Goal: Information Seeking & Learning: Learn about a topic

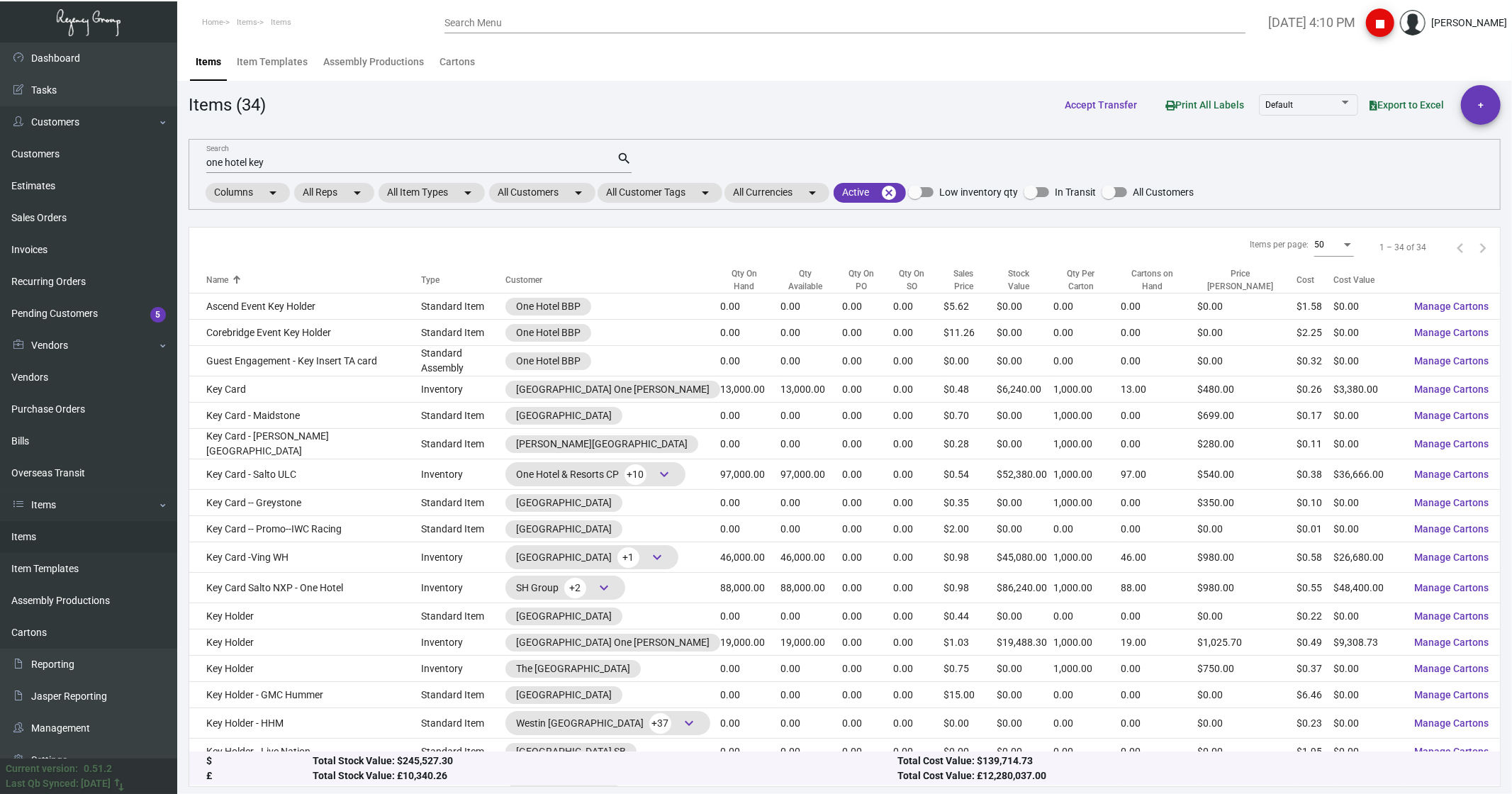
click at [297, 158] on input "one hotel key" at bounding box center [411, 163] width 410 height 11
click at [287, 159] on input "one hotel key" at bounding box center [411, 163] width 410 height 11
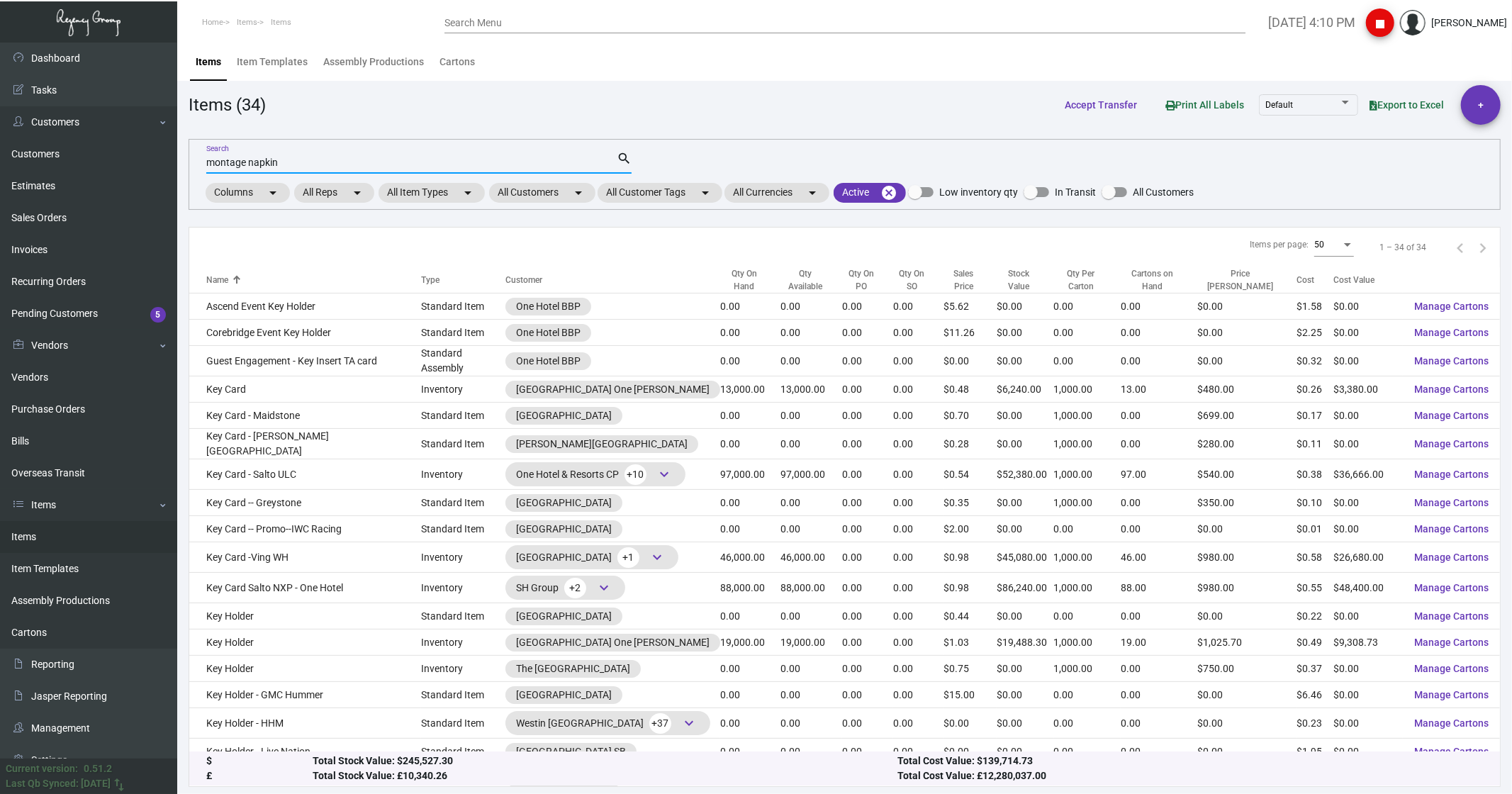
type input "montage napkin"
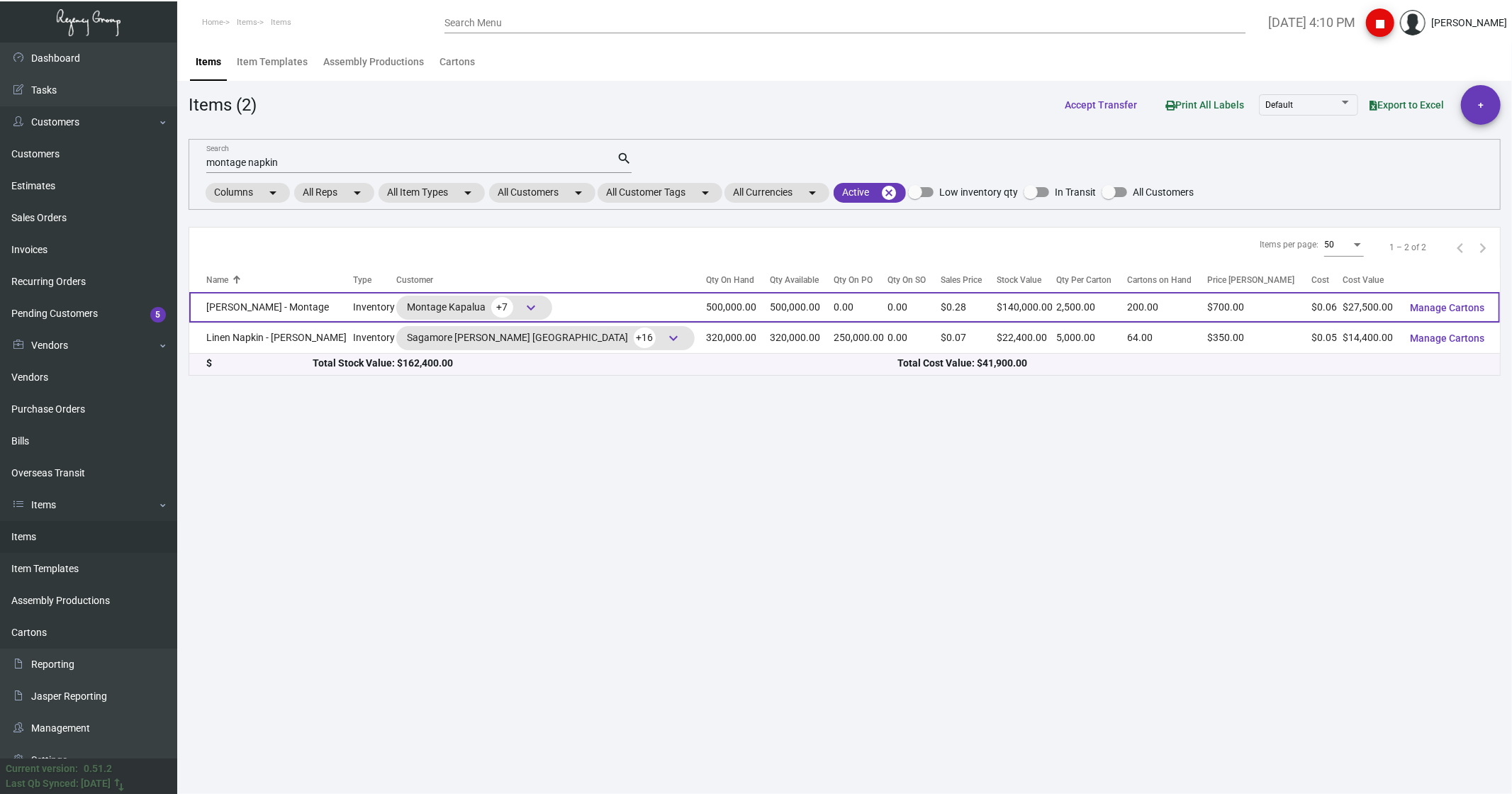
click at [258, 301] on td "[PERSON_NAME] - Montage" at bounding box center [270, 307] width 164 height 31
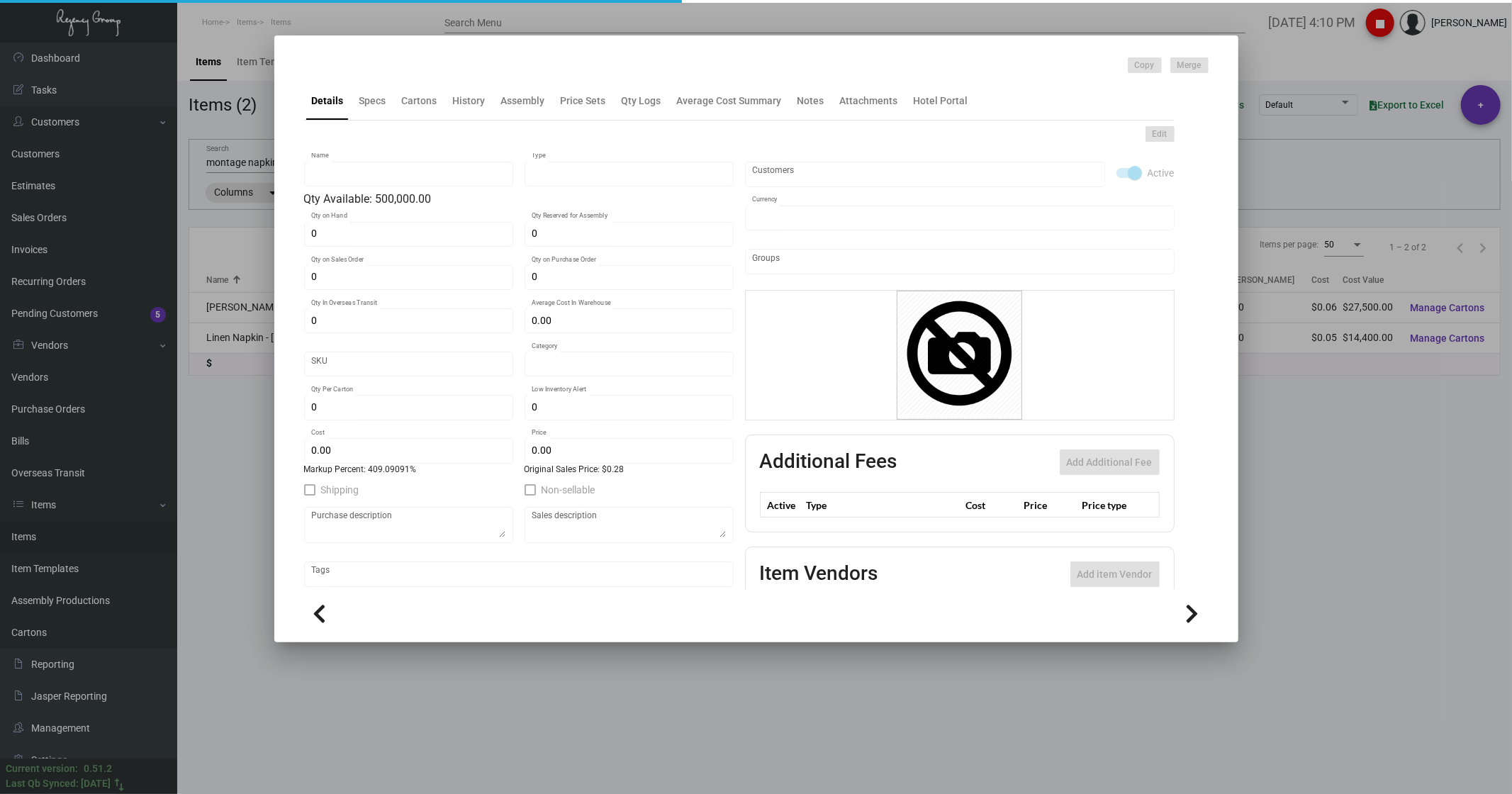
type input "[PERSON_NAME] - Montage"
type input "Inventory"
type input "500,000"
type input "$ 0.055"
type input "Inventory"
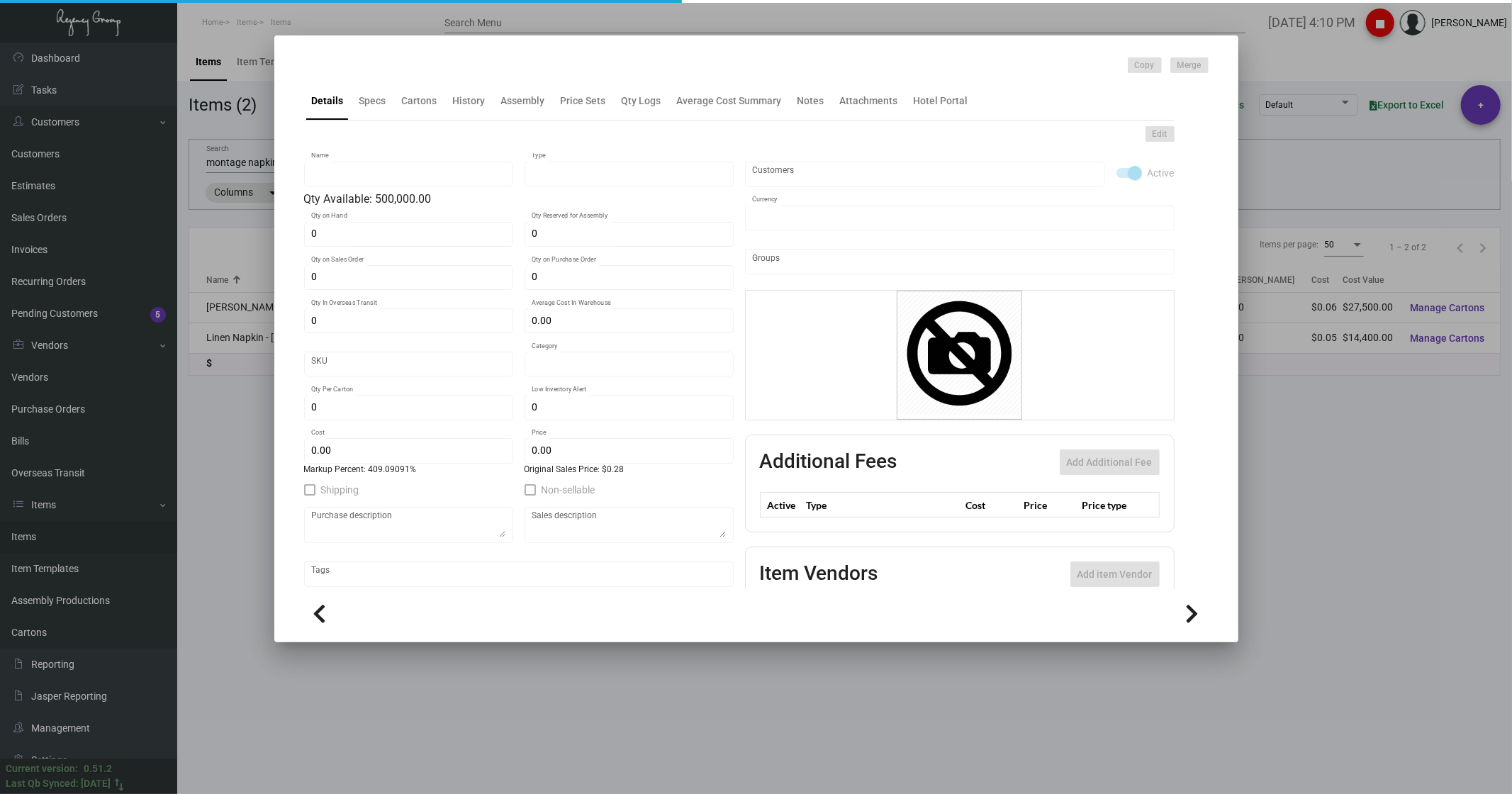
type input "2,500"
type input "$ 0.055"
type input "$ 0.28"
checkbox input "true"
type input "United States Dollar $"
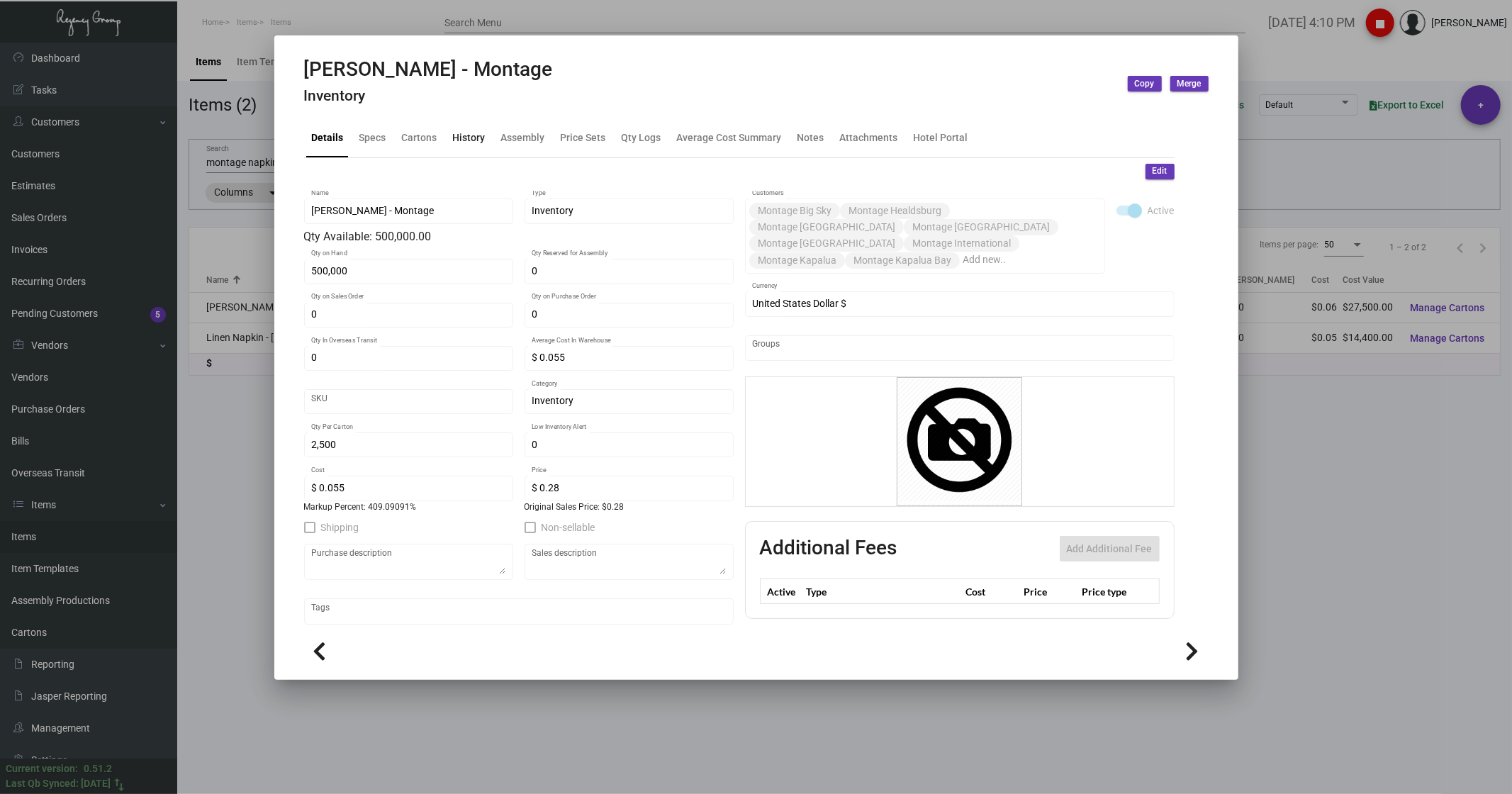
click at [475, 139] on div "History" at bounding box center [469, 138] width 33 height 15
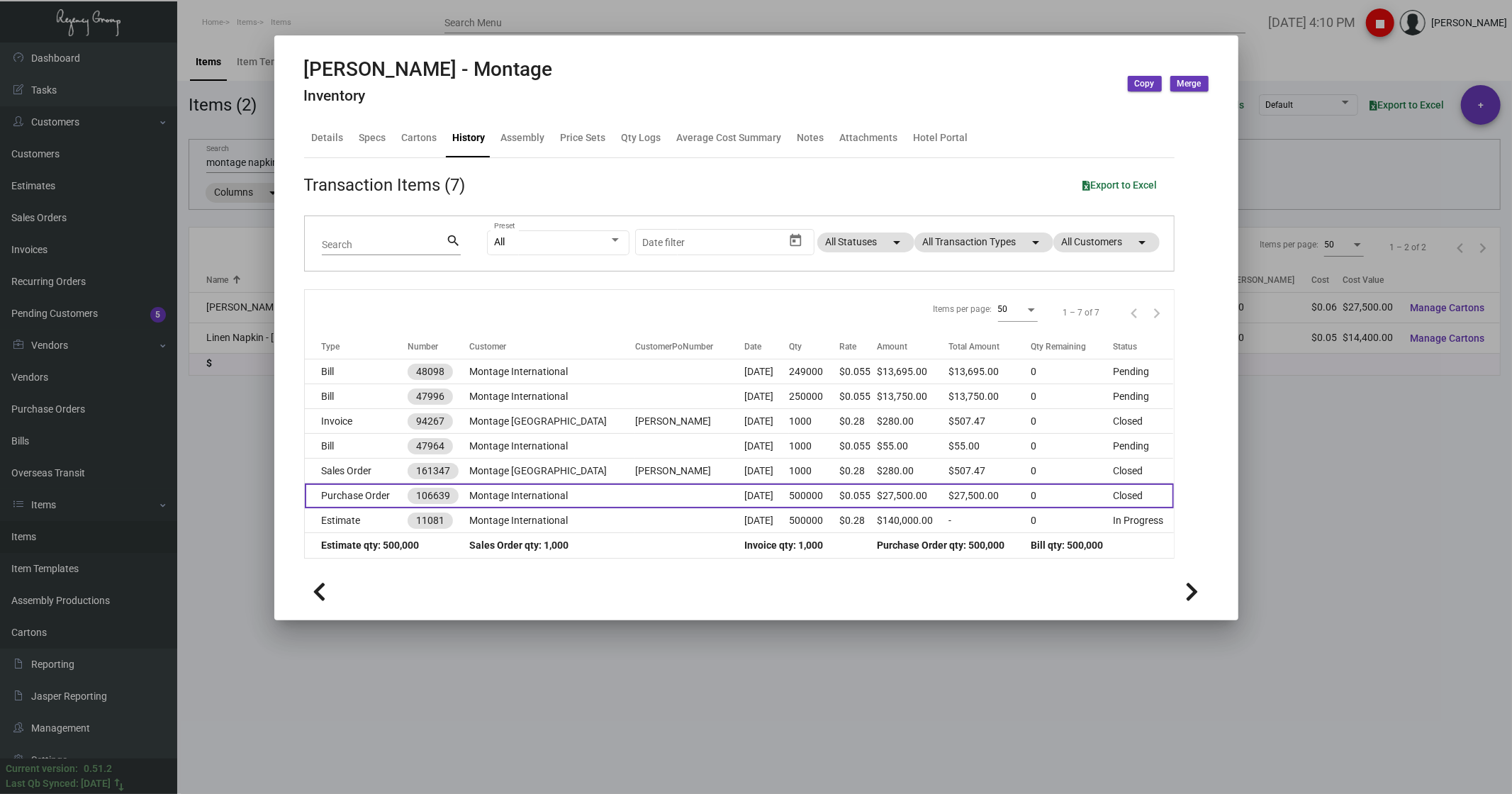
click at [346, 498] on td "Purchase Order" at bounding box center [356, 495] width 104 height 25
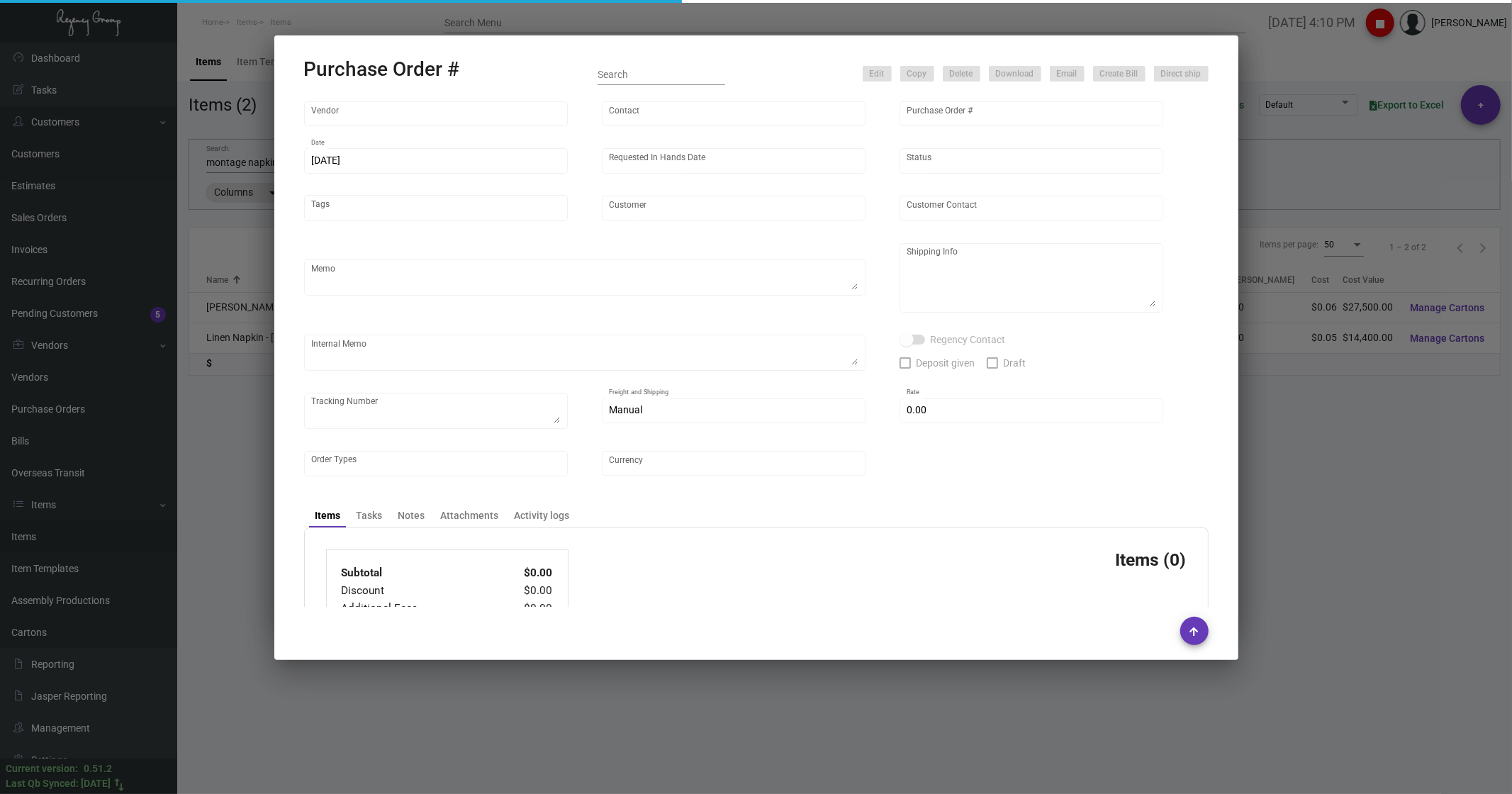
type input "Hangzhou Nuoyi Daily Necessities Co.,Ltd"
type input "[PERSON_NAME]"
type input "106639"
type input "[DATE]"
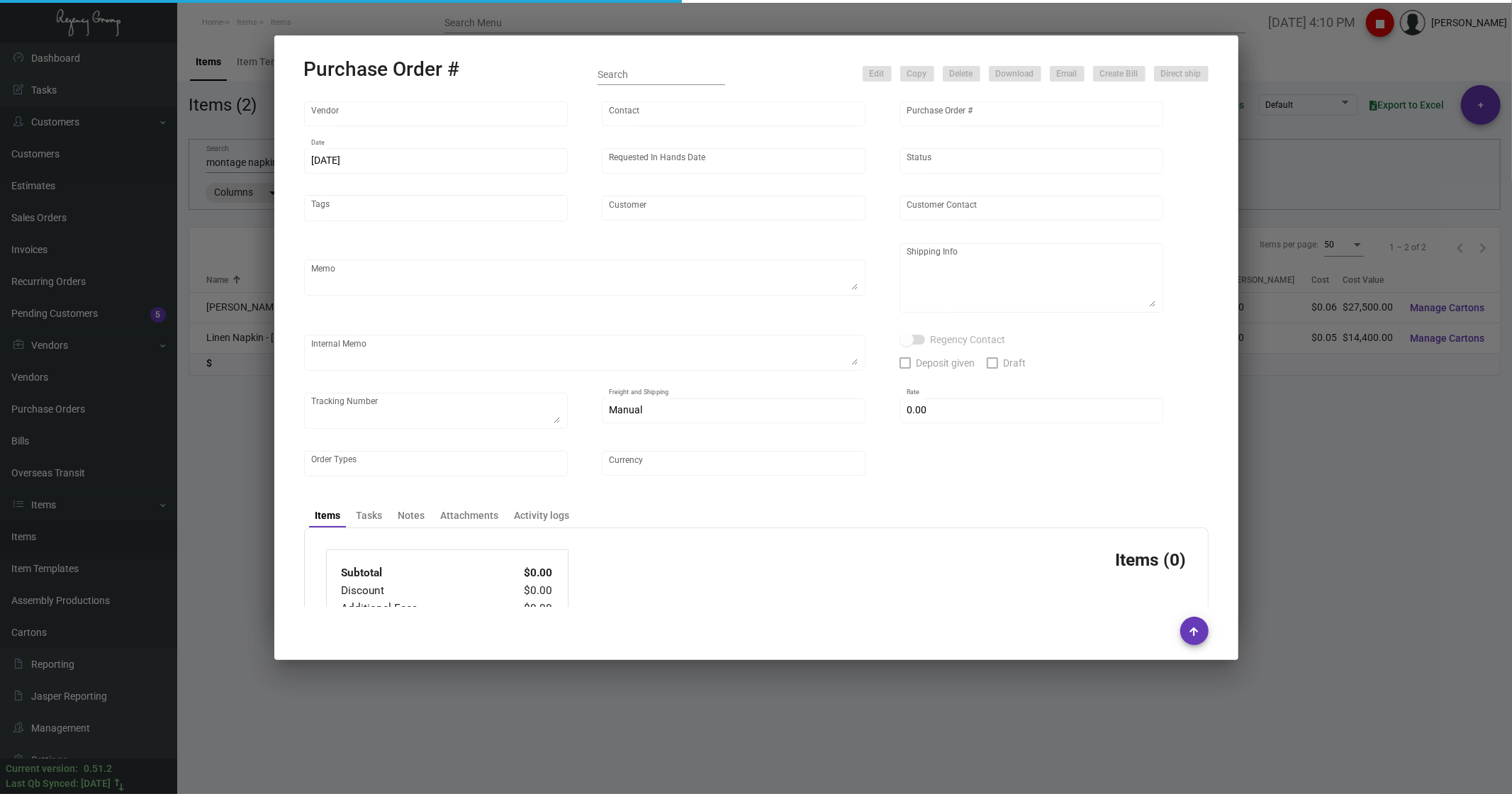
type input "Montage International"
type textarea "Process after sample approval. 1K air ship to [GEOGRAPHIC_DATA], 249K in the fi…"
type textarea "[DATE] - The updated sample was dropped off to [PERSON_NAME] and waiting for ap…"
type input "$ 0.00"
type input "United States Dollar $"
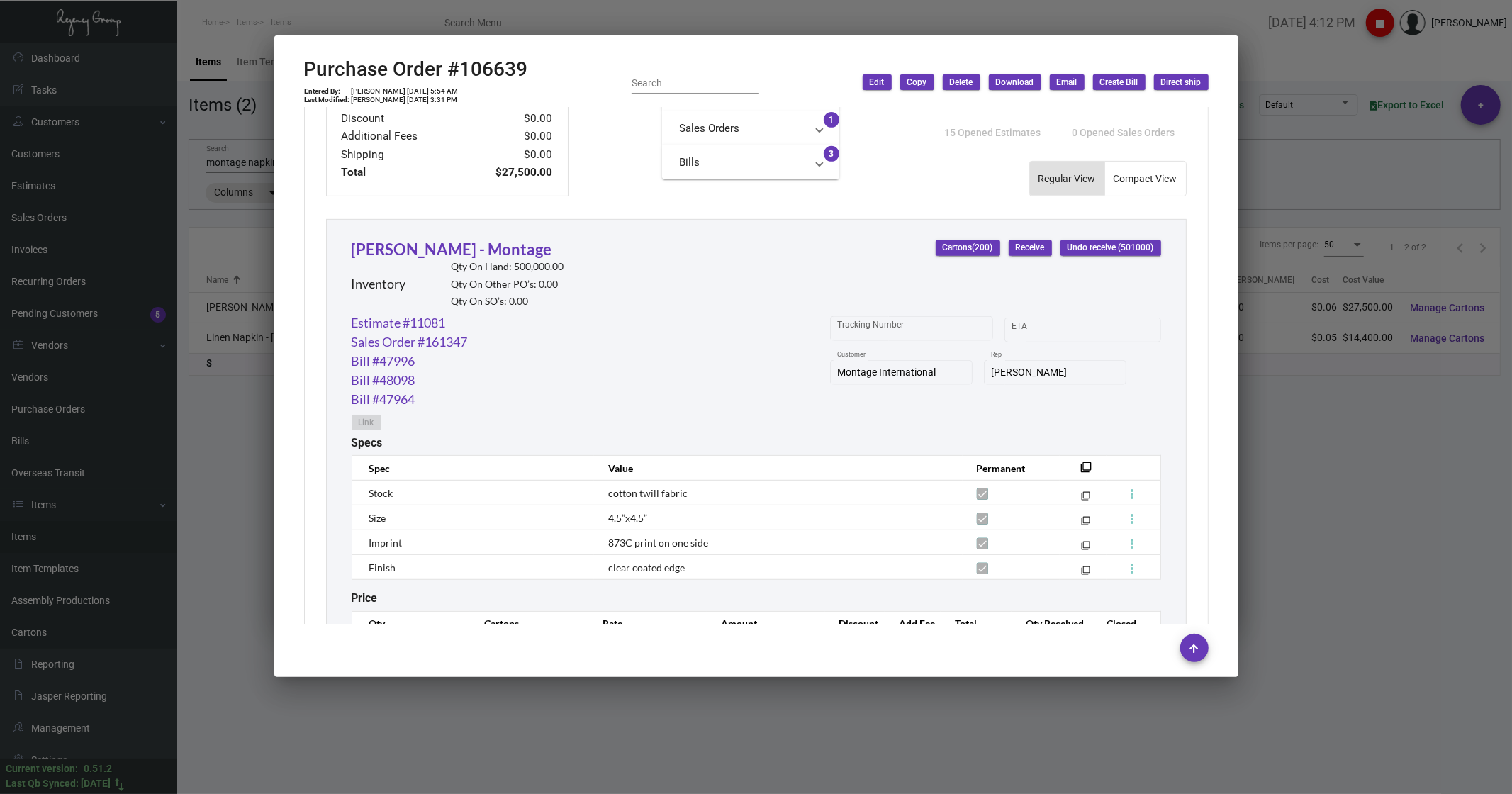
scroll to position [639, 0]
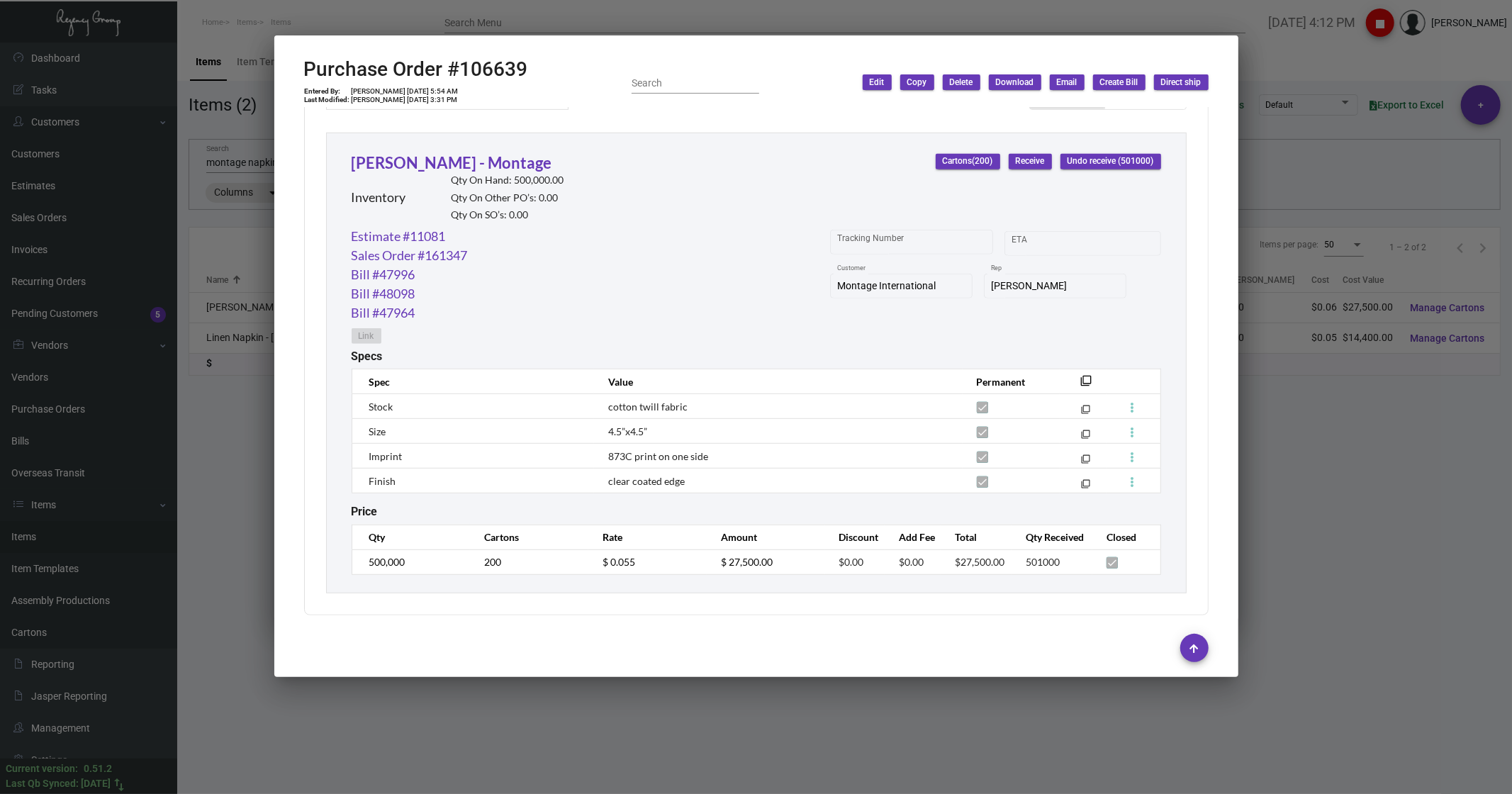
drag, startPoint x: 1309, startPoint y: 441, endPoint x: 1314, endPoint y: 427, distance: 14.9
click at [1309, 441] on div at bounding box center [756, 397] width 1512 height 794
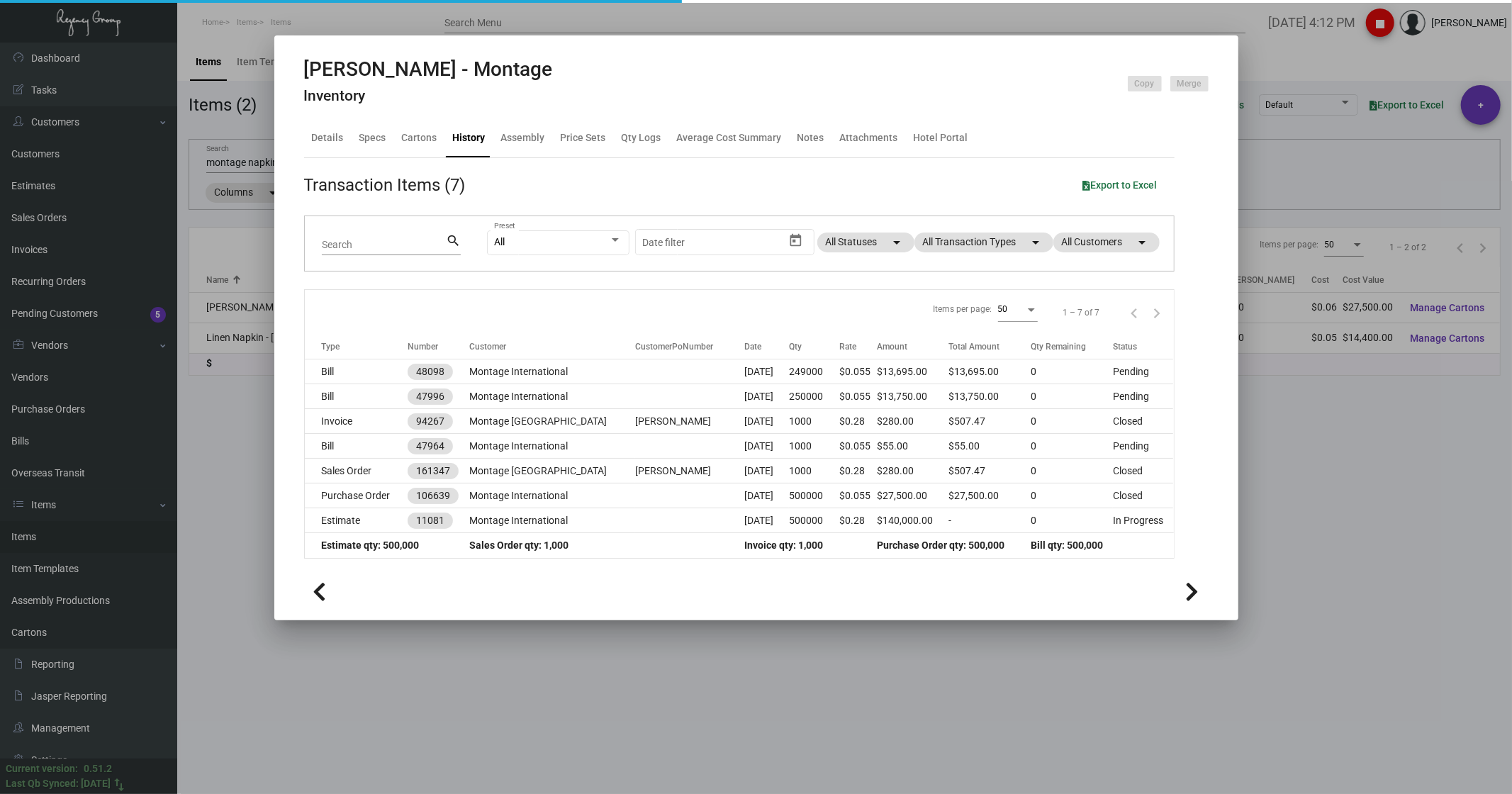
click at [1316, 431] on div at bounding box center [756, 397] width 1512 height 794
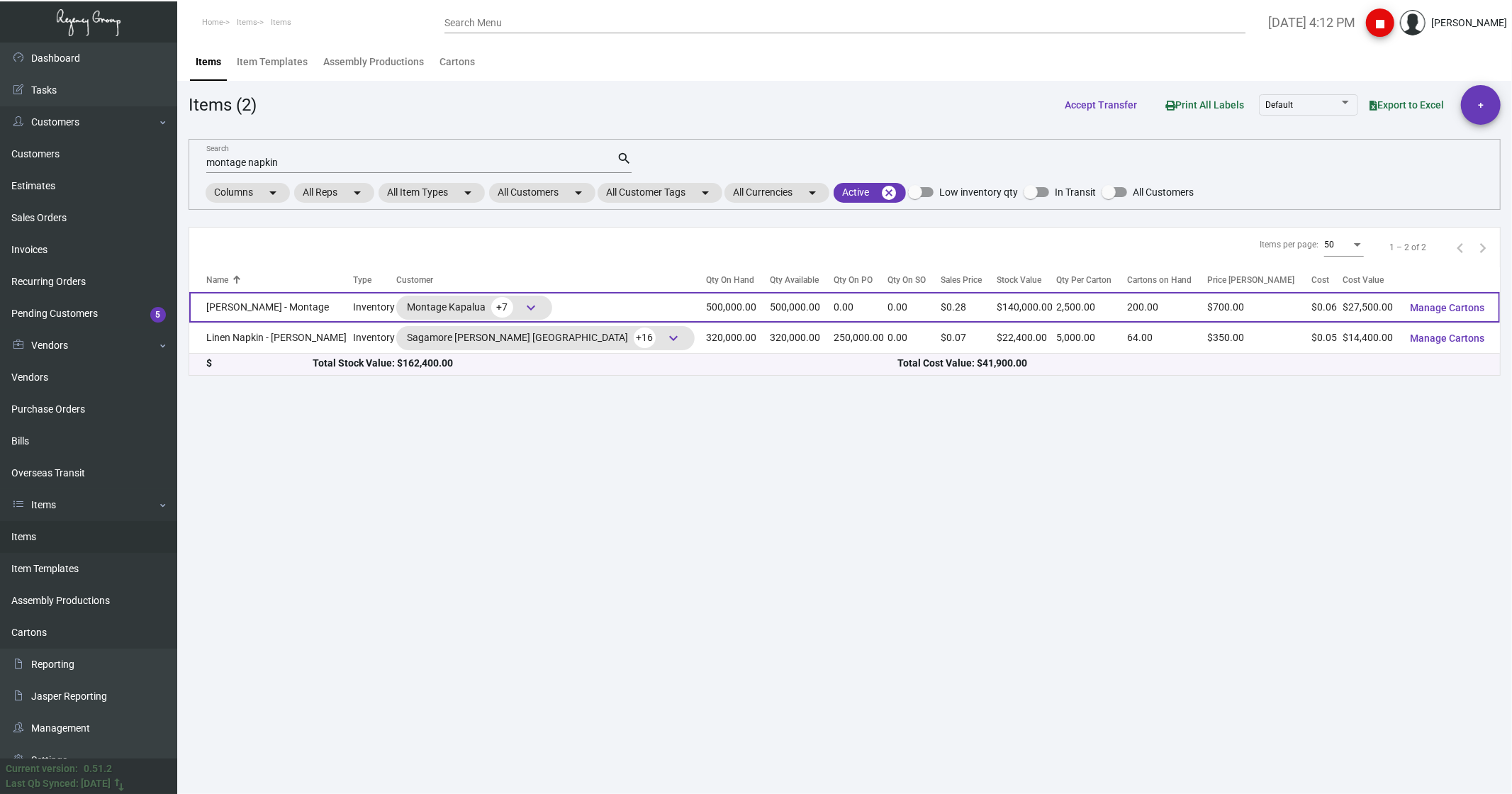
click at [279, 319] on td "[PERSON_NAME] - Montage" at bounding box center [270, 307] width 164 height 31
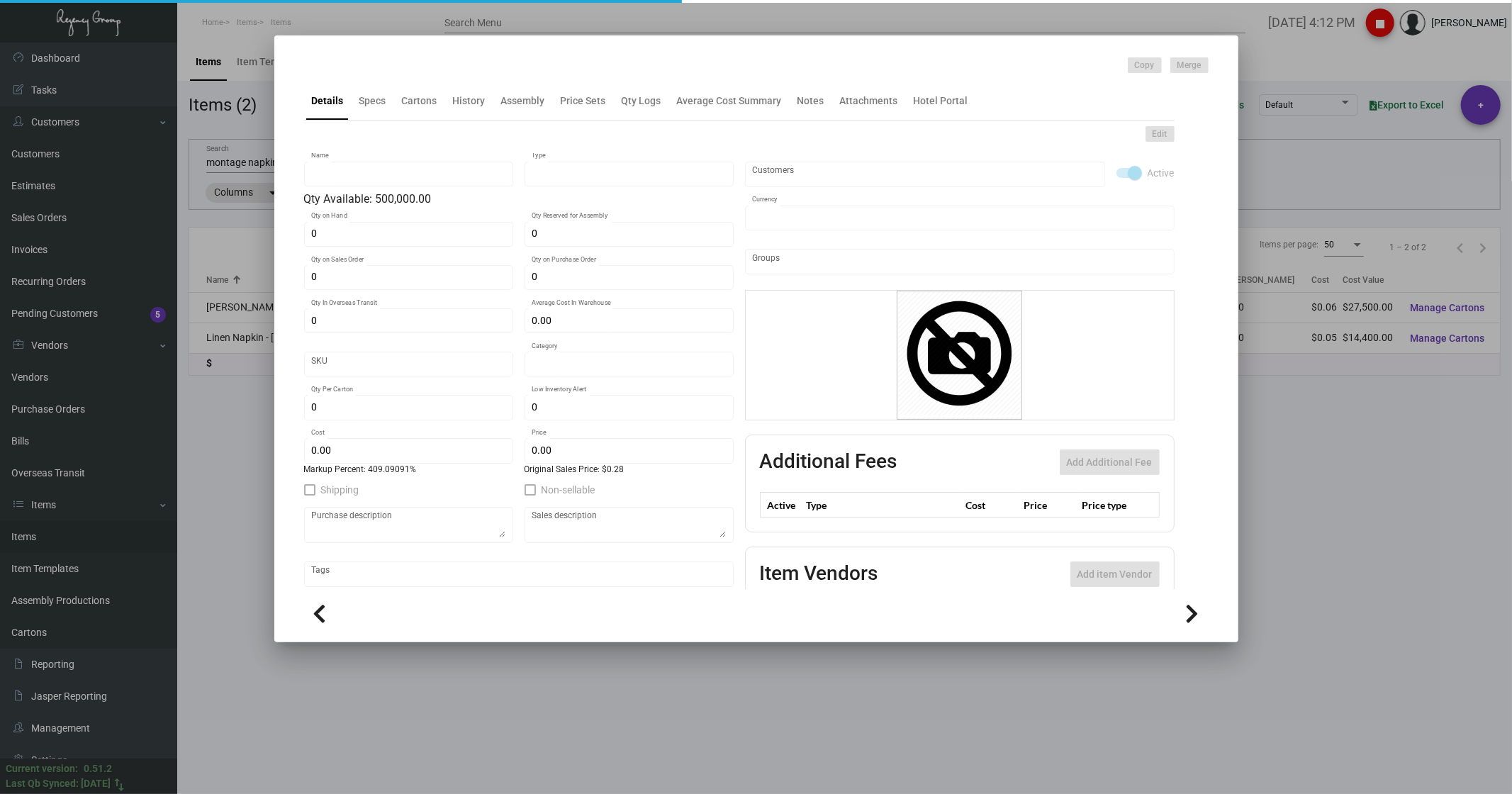
type input "[PERSON_NAME] - Montage"
type input "Inventory"
type input "500,000"
type input "$ 0.055"
type input "Inventory"
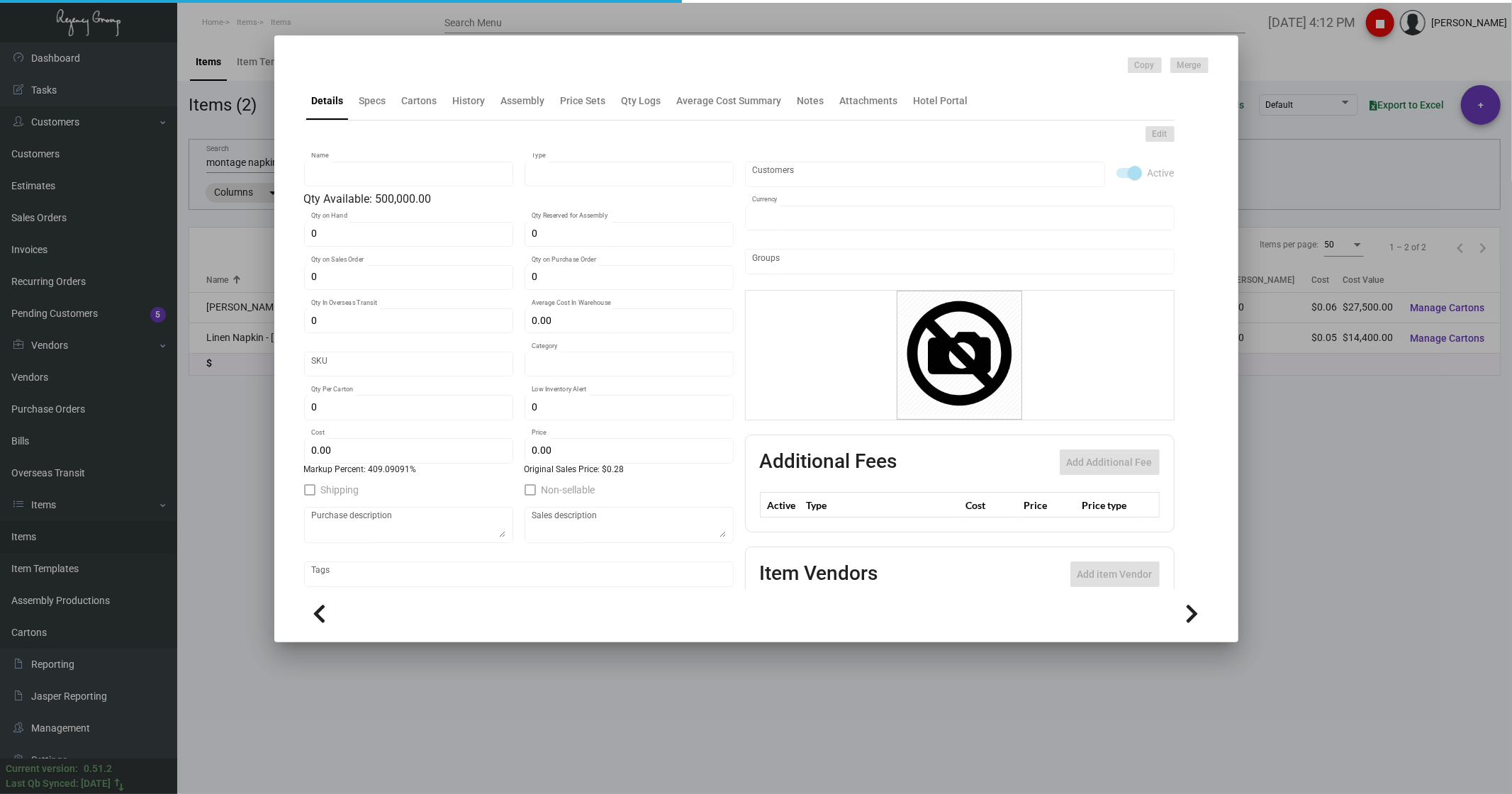
type input "2,500"
type input "$ 0.055"
type input "$ 0.28"
checkbox input "true"
type input "United States Dollar $"
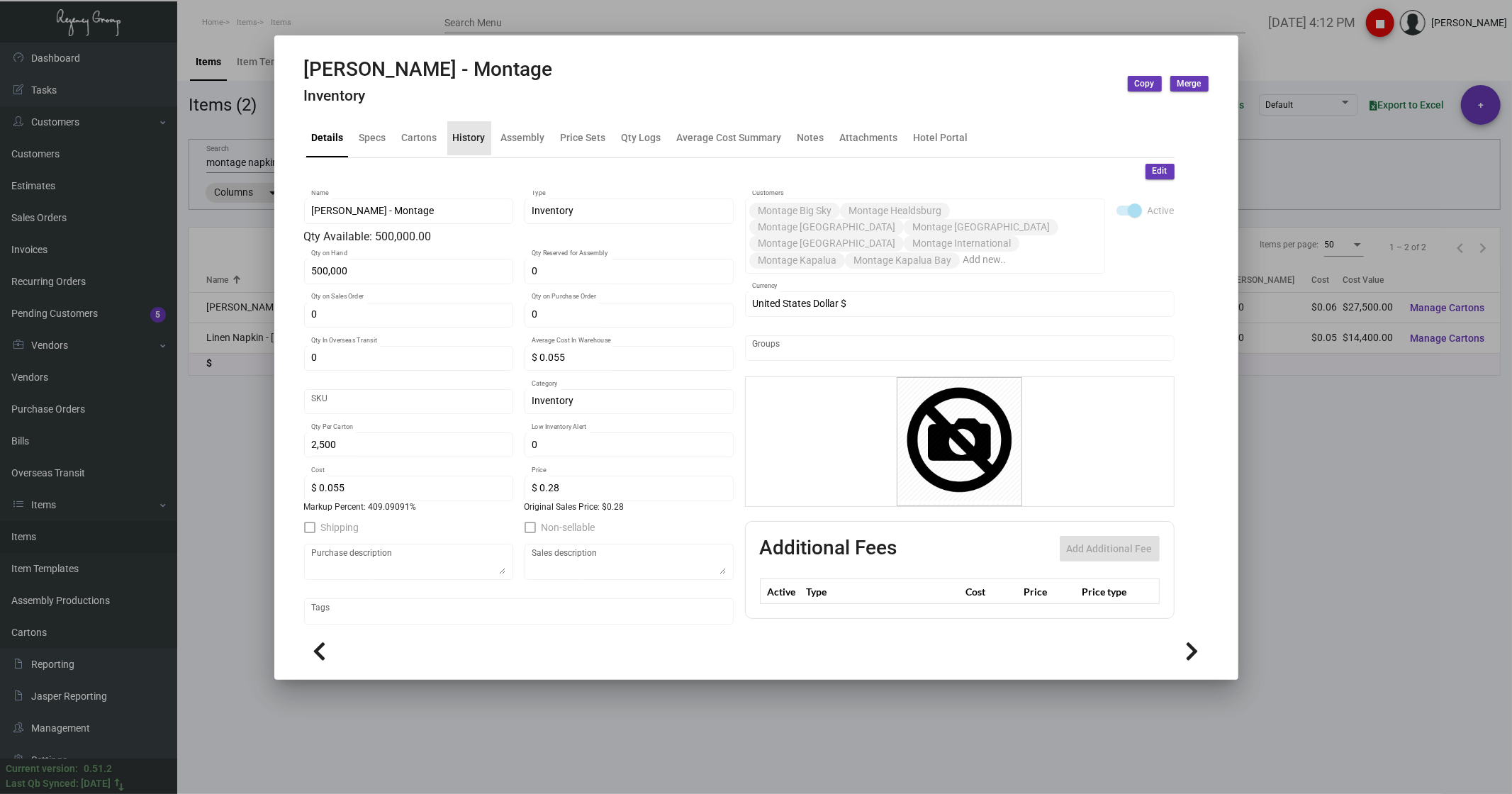
click at [469, 139] on div "History" at bounding box center [469, 138] width 33 height 15
